Goal: Task Accomplishment & Management: Manage account settings

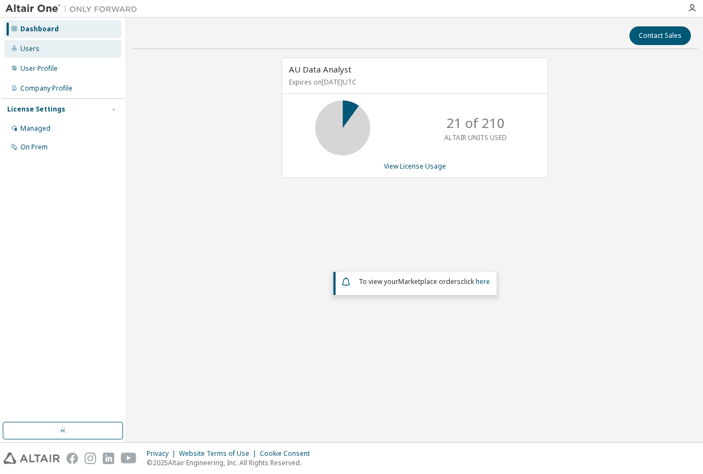
click at [36, 45] on div "Users" at bounding box center [29, 48] width 19 height 9
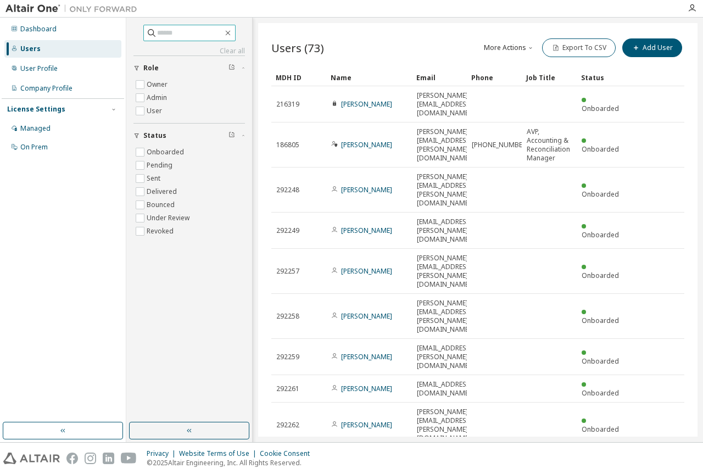
click at [181, 34] on input "text" at bounding box center [190, 32] width 66 height 11
type input "****"
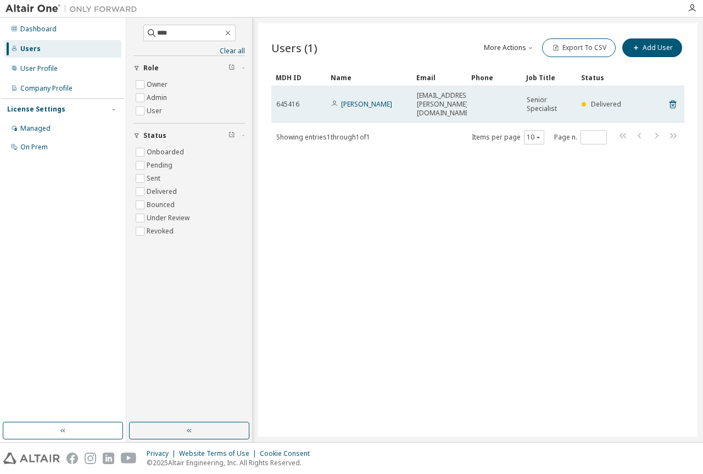
click at [351, 102] on span "[PERSON_NAME]" at bounding box center [361, 104] width 61 height 9
click at [354, 99] on link "[PERSON_NAME]" at bounding box center [366, 103] width 51 height 9
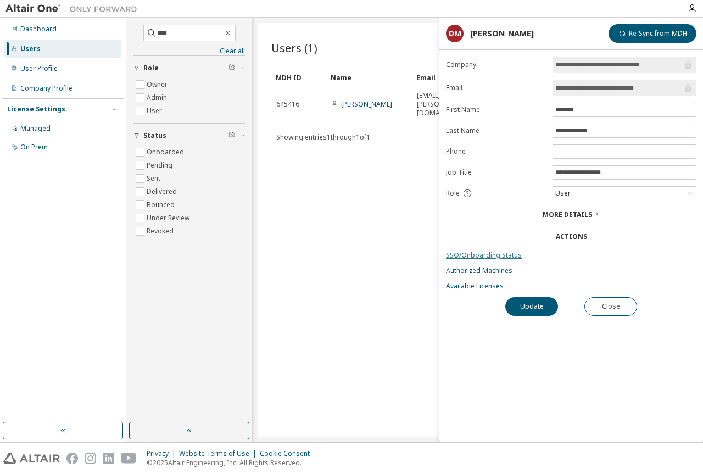
click at [472, 257] on link "SSO/Onboarding Status" at bounding box center [571, 255] width 250 height 9
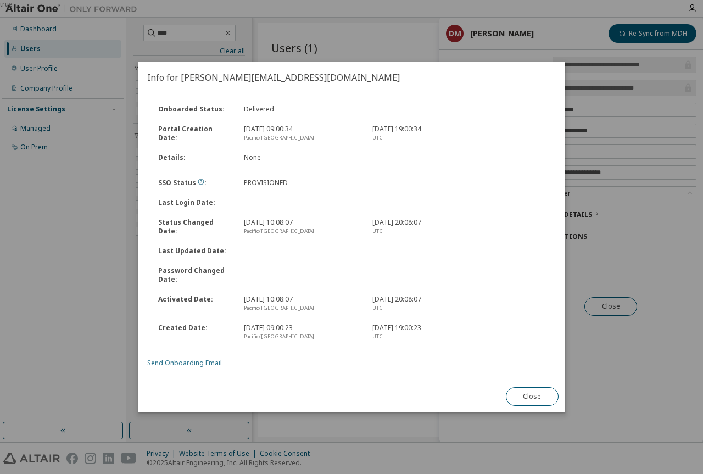
click at [182, 364] on link "Send Onboarding Email" at bounding box center [184, 362] width 75 height 9
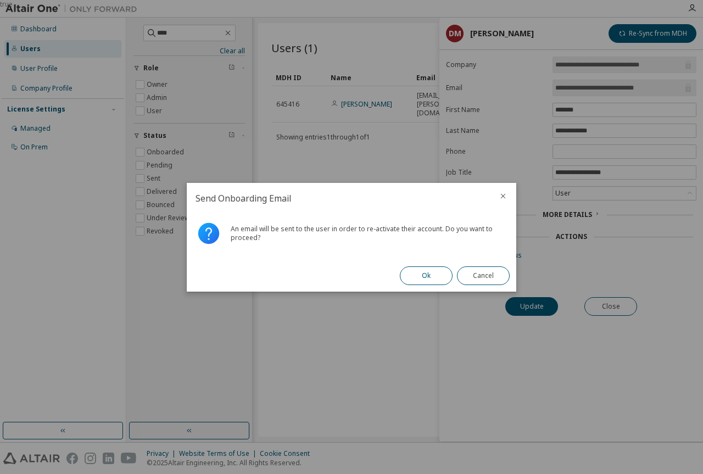
click at [422, 278] on button "Ok" at bounding box center [426, 275] width 53 height 19
